Goal: Navigation & Orientation: Find specific page/section

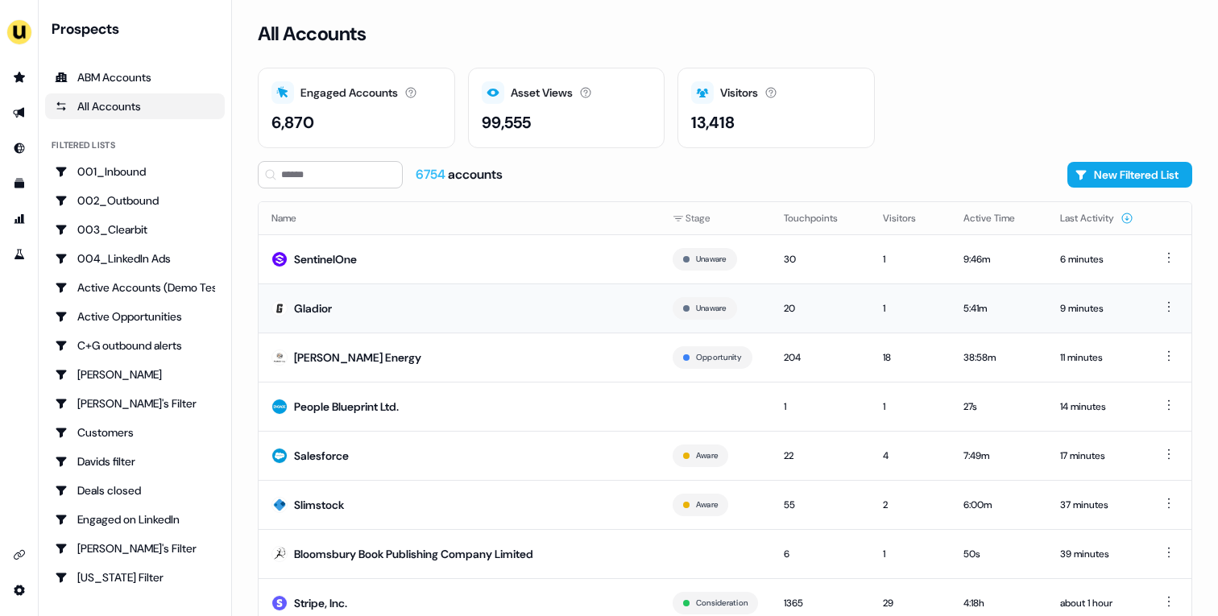
click at [457, 305] on td "Gladior" at bounding box center [459, 308] width 401 height 49
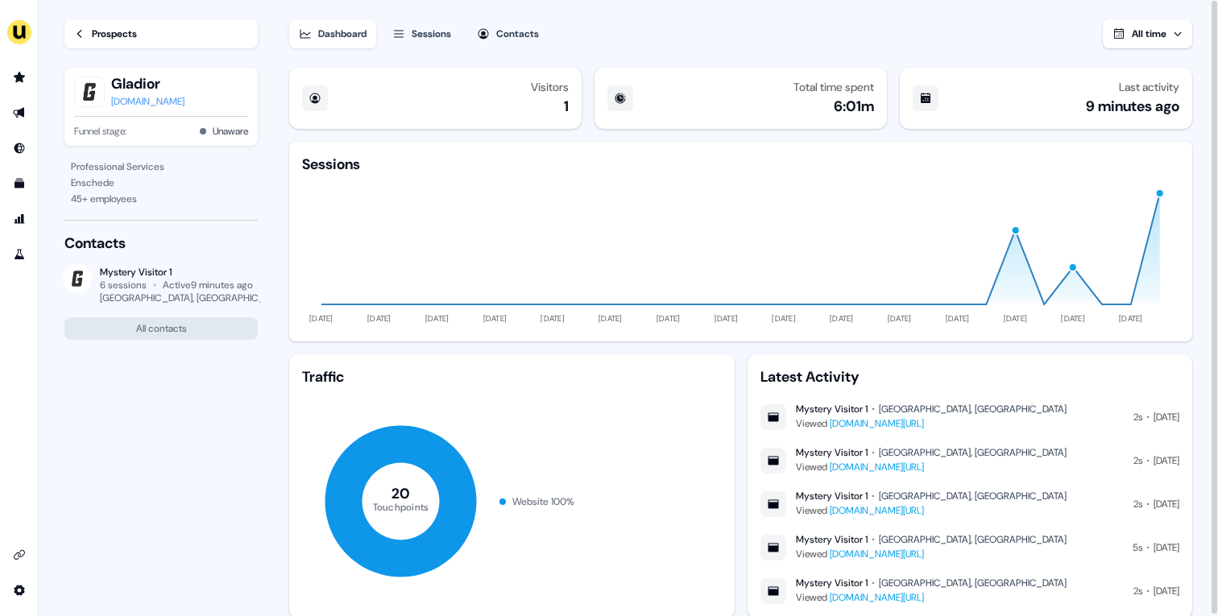
click at [121, 97] on div "[DOMAIN_NAME]" at bounding box center [147, 101] width 73 height 16
click at [93, 39] on div "Prospects" at bounding box center [114, 34] width 45 height 16
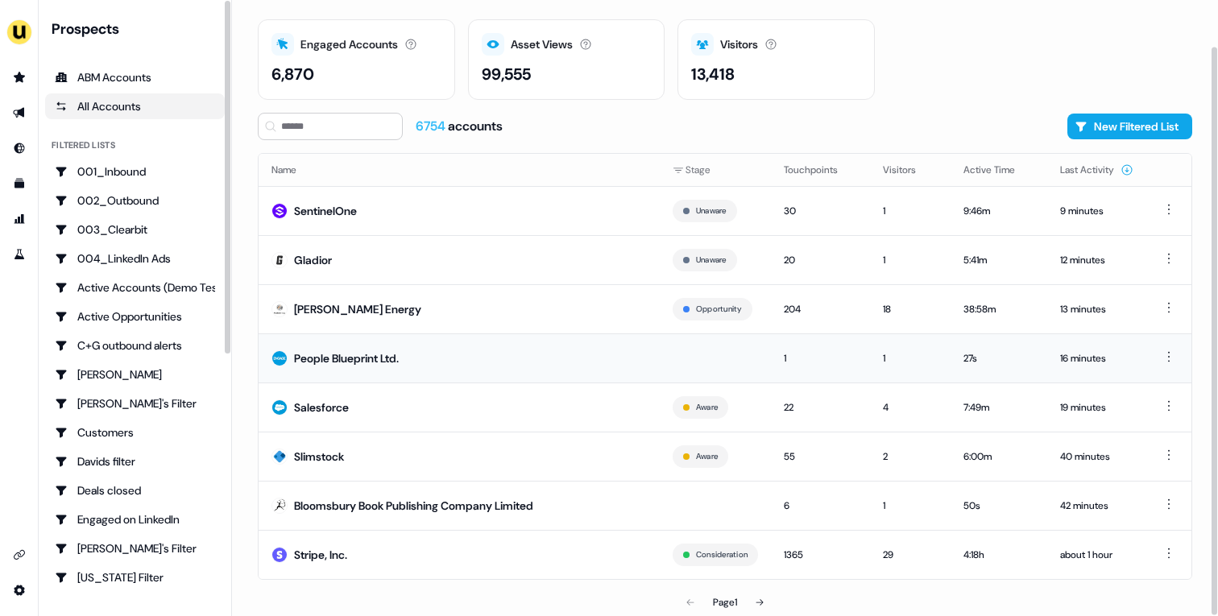
scroll to position [50, 0]
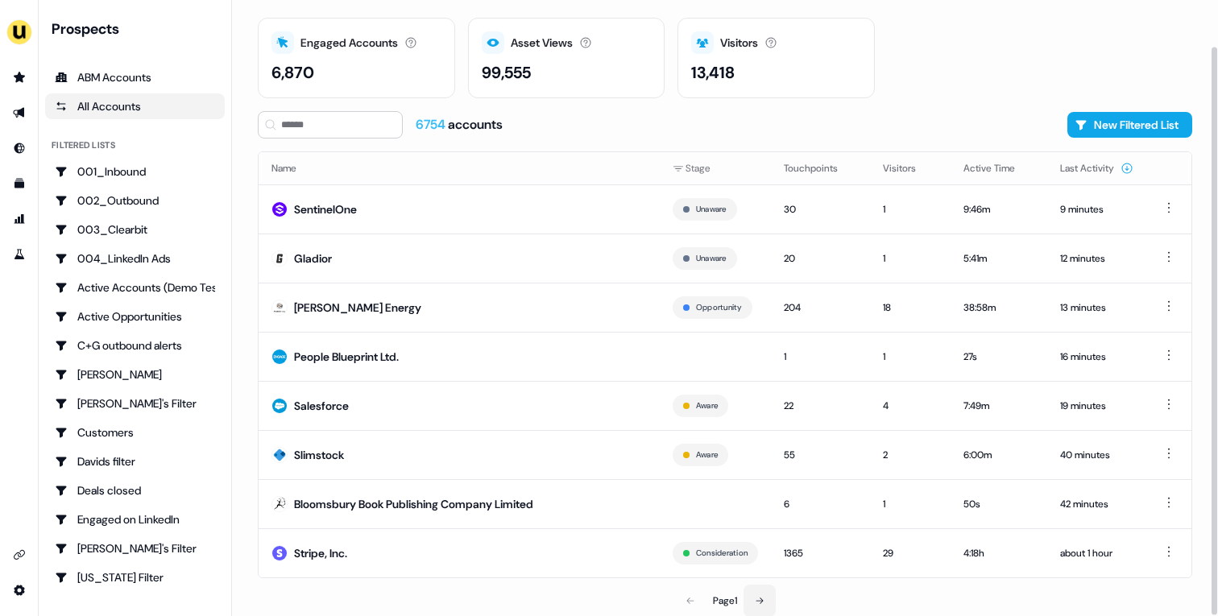
click at [764, 600] on icon at bounding box center [760, 601] width 7 height 6
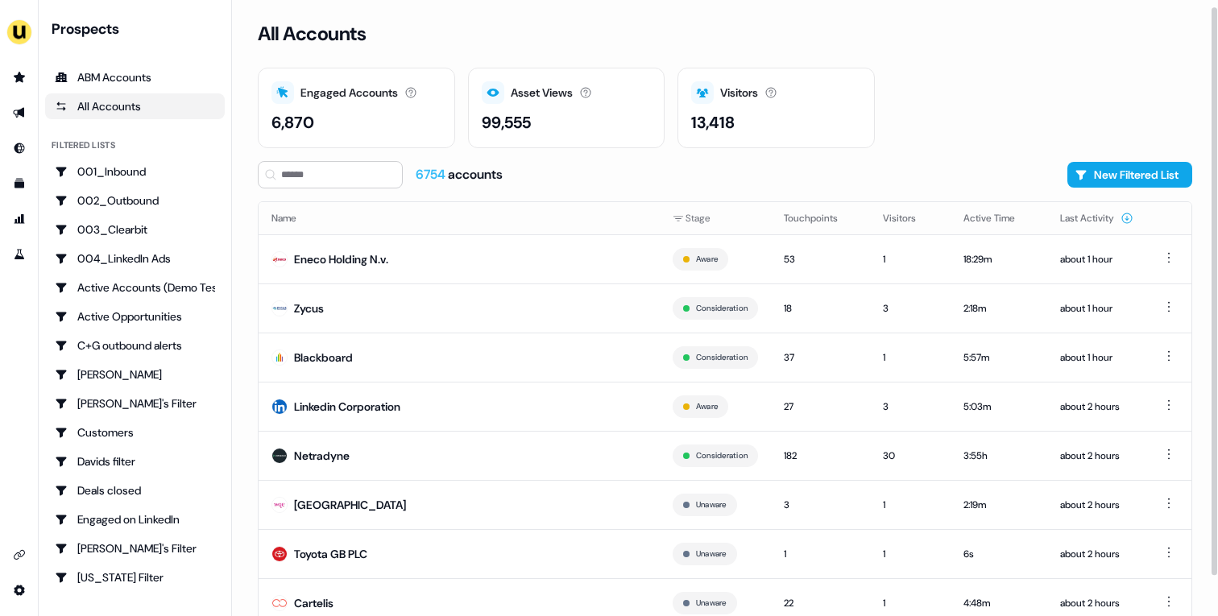
scroll to position [50, 0]
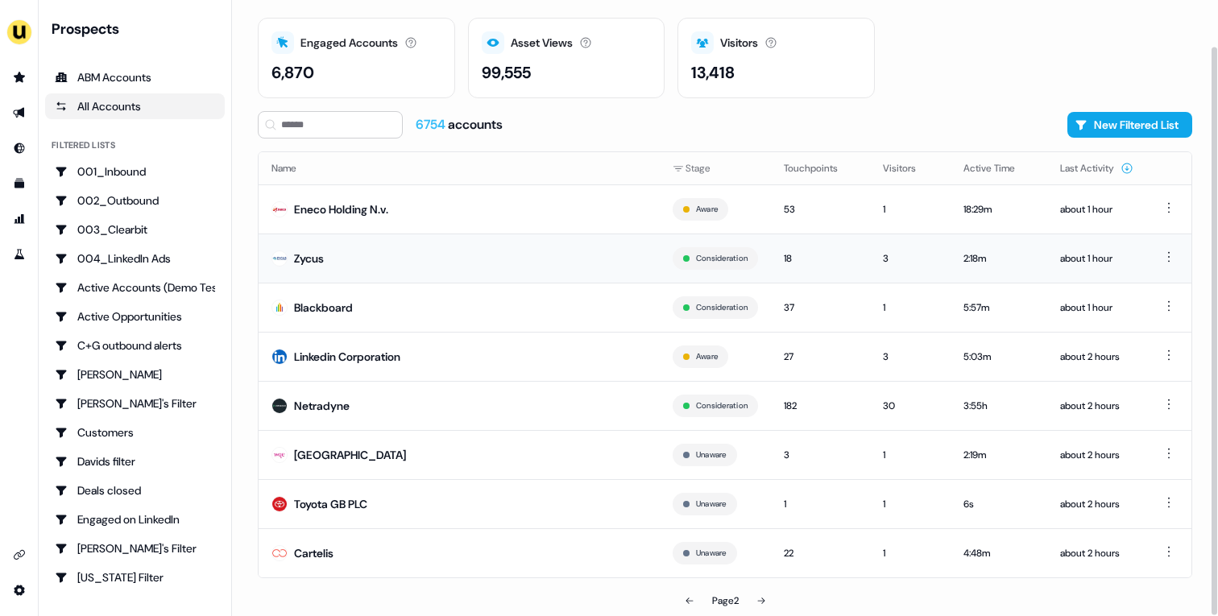
click at [345, 259] on td "Zycus" at bounding box center [459, 258] width 401 height 49
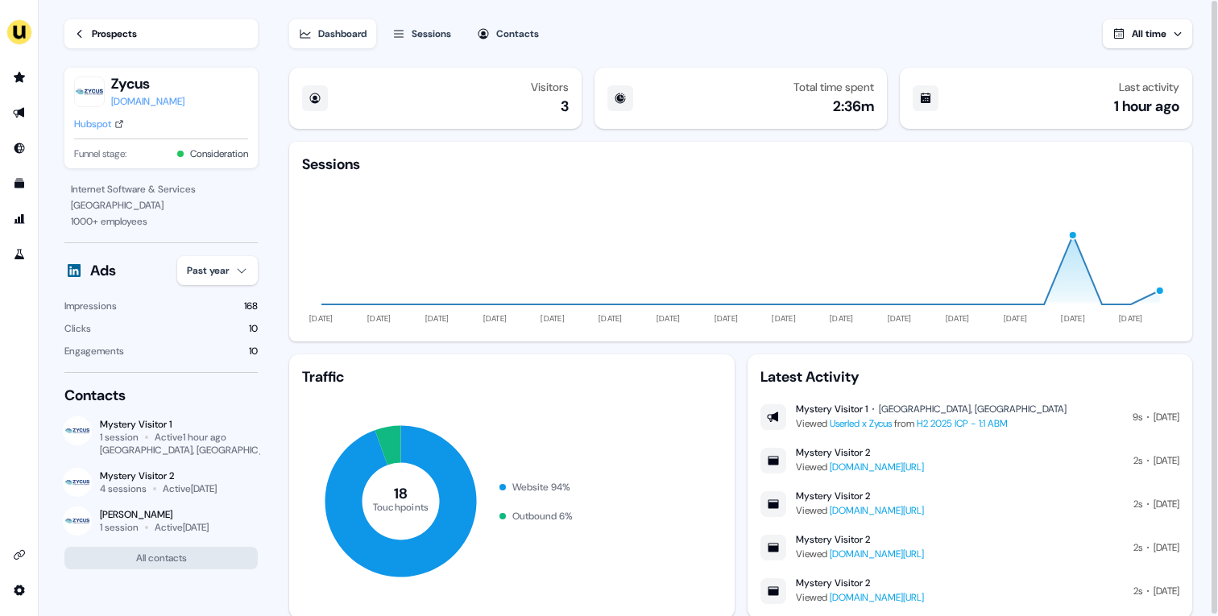
click at [136, 34] on div "Prospects" at bounding box center [114, 34] width 45 height 16
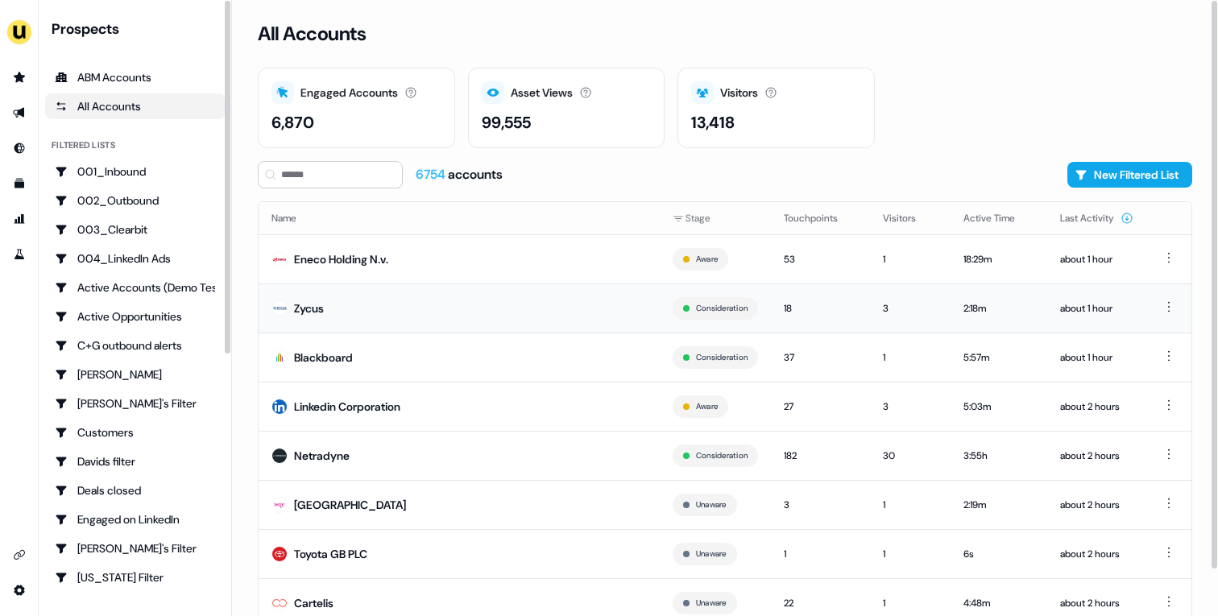
scroll to position [50, 0]
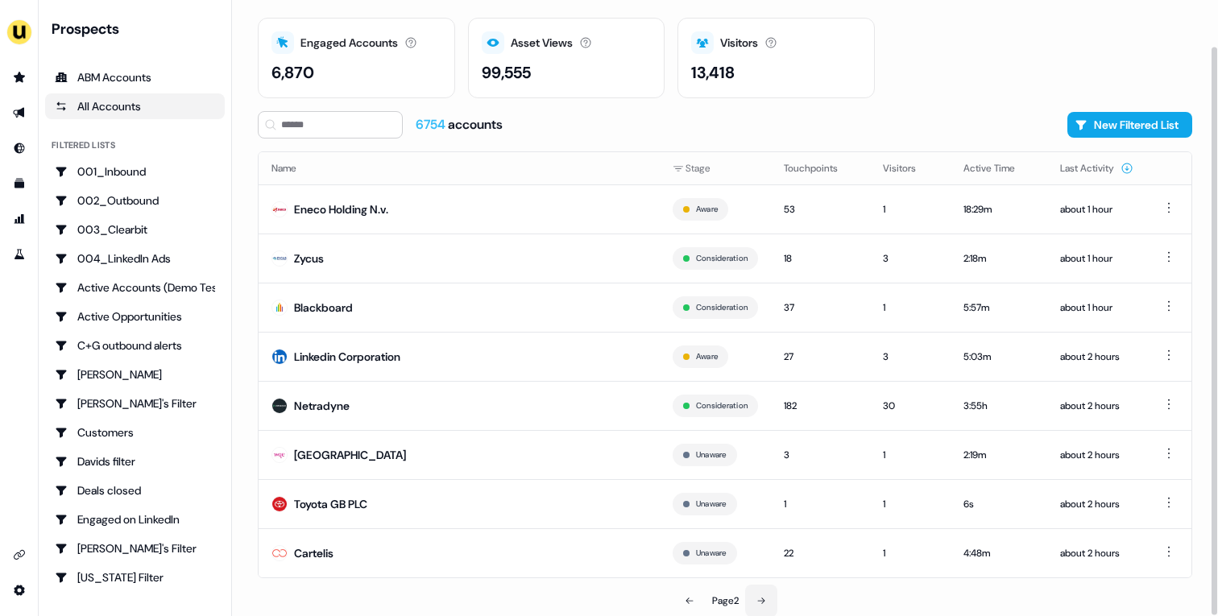
click at [762, 587] on button at bounding box center [761, 601] width 32 height 32
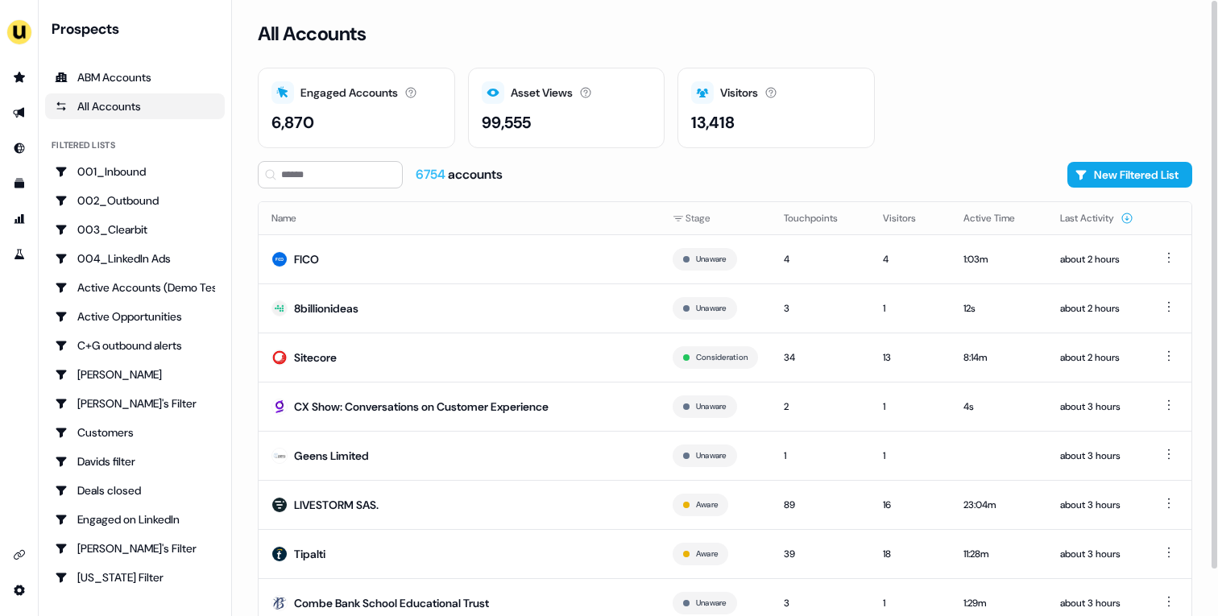
scroll to position [50, 0]
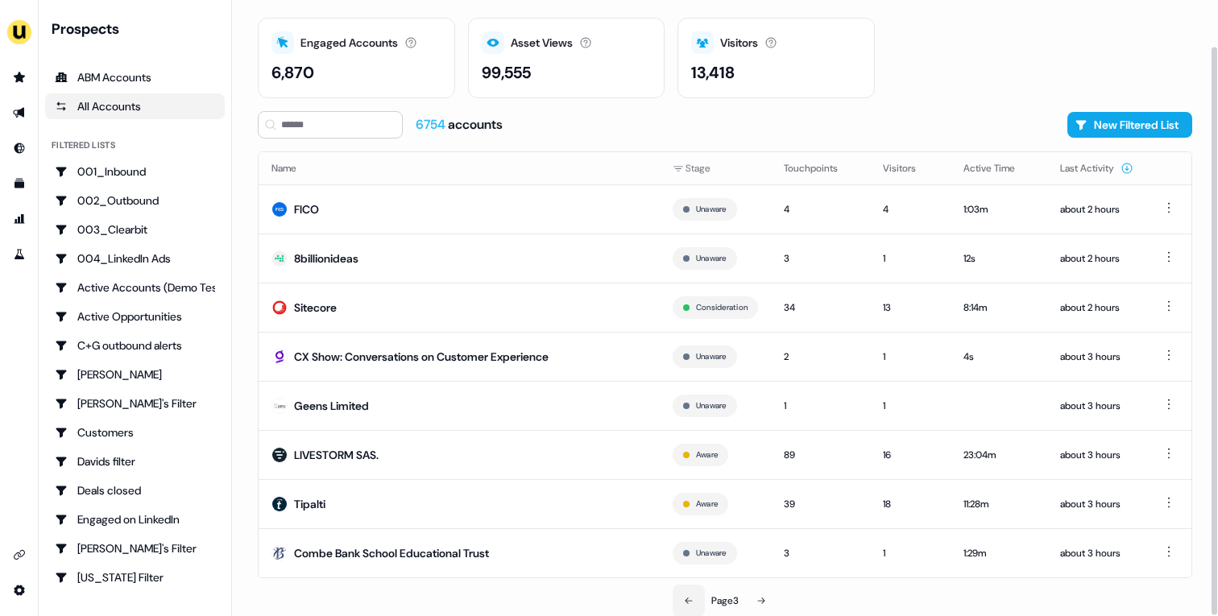
click at [691, 599] on icon at bounding box center [689, 601] width 10 height 10
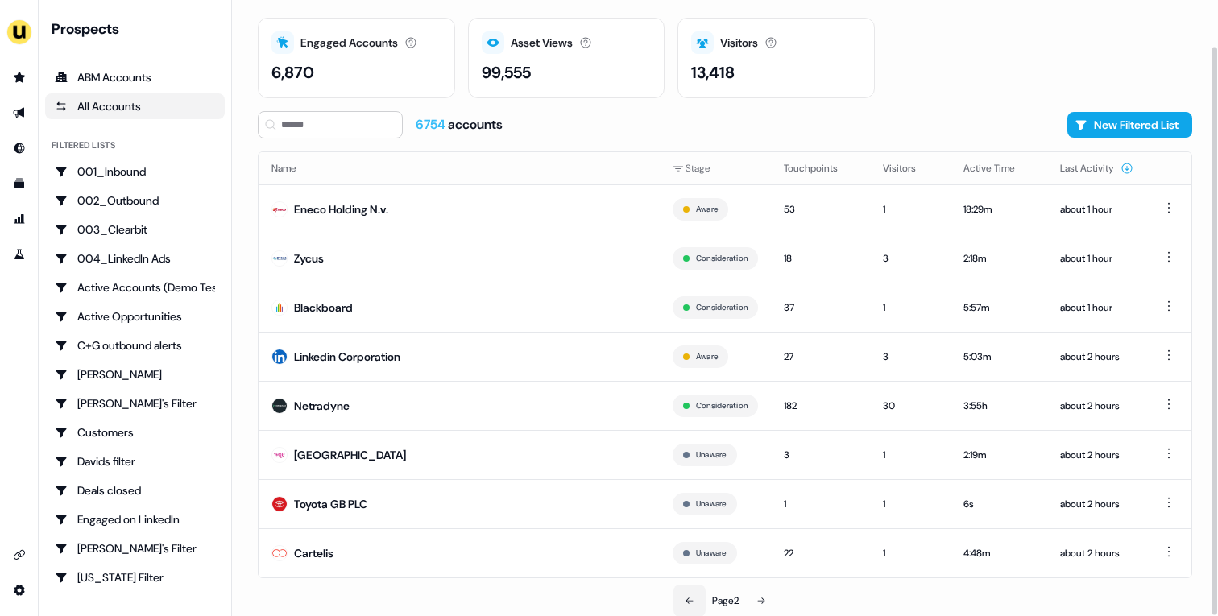
click at [691, 599] on icon at bounding box center [690, 601] width 10 height 10
